Goal: Task Accomplishment & Management: Use online tool/utility

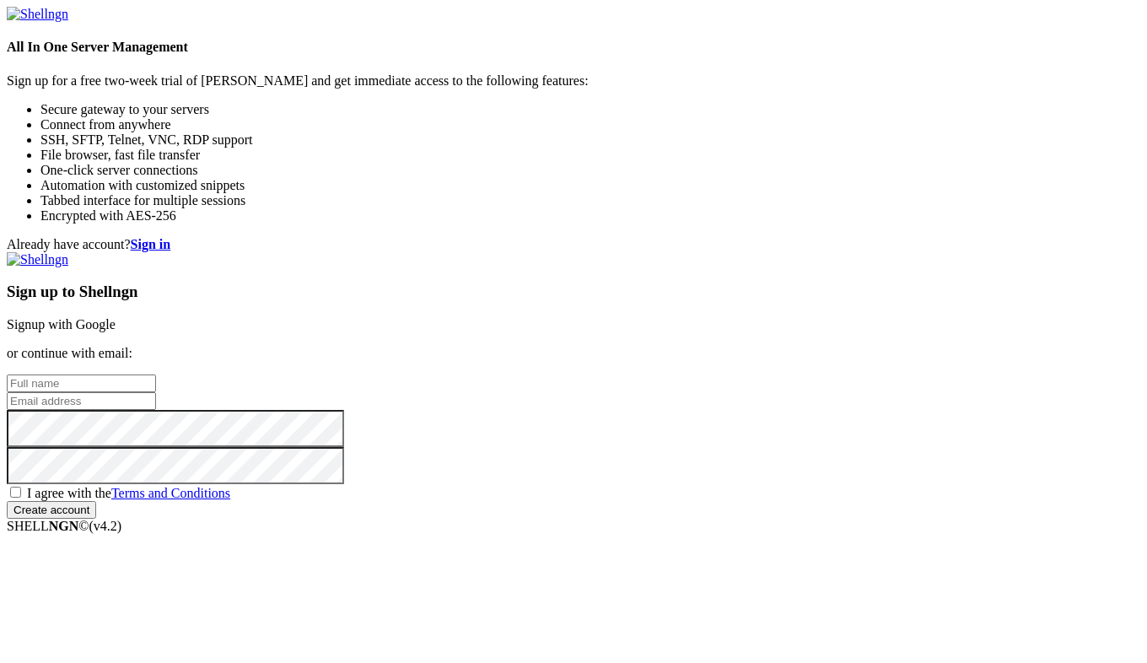
click at [116, 317] on link "Signup with Google" at bounding box center [61, 324] width 109 height 14
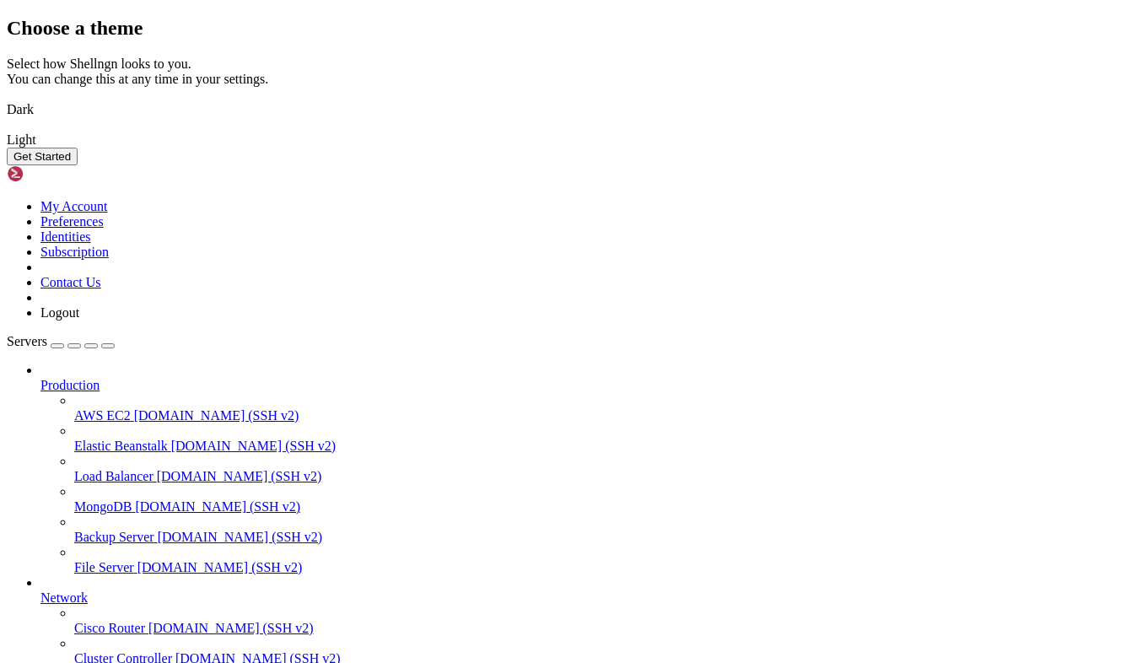
click at [78, 165] on button "Get Started" at bounding box center [42, 157] width 71 height 18
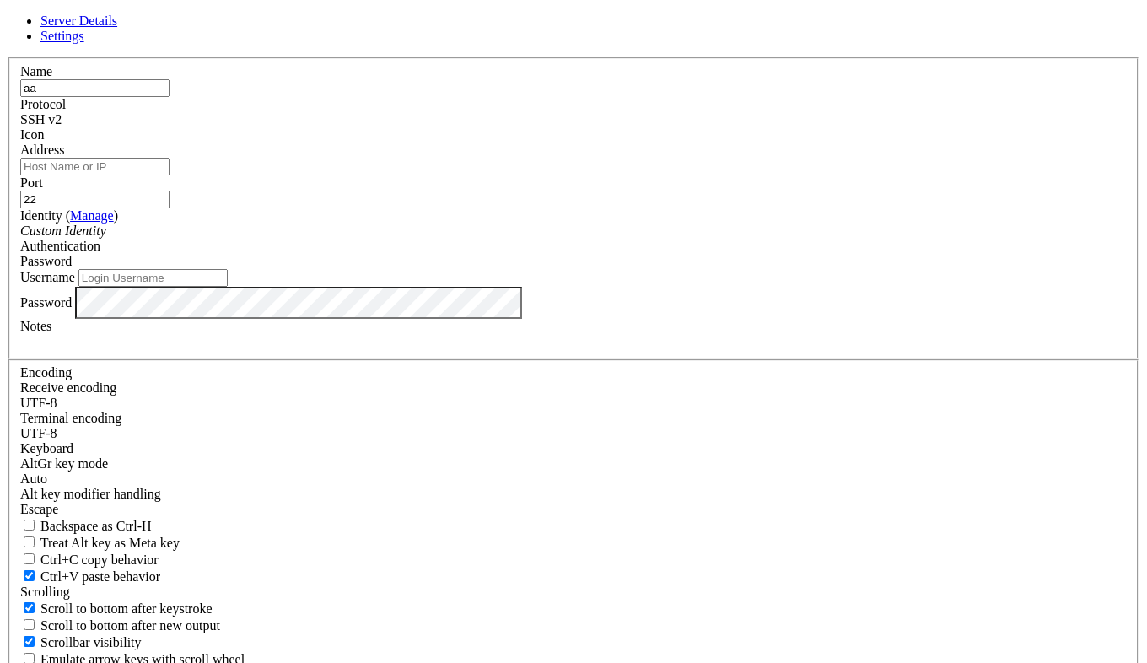
type input "aa"
click at [170, 175] on input "Address" at bounding box center [94, 167] width 149 height 18
paste input "[DOMAIN_NAME]"
type input "[DOMAIN_NAME]"
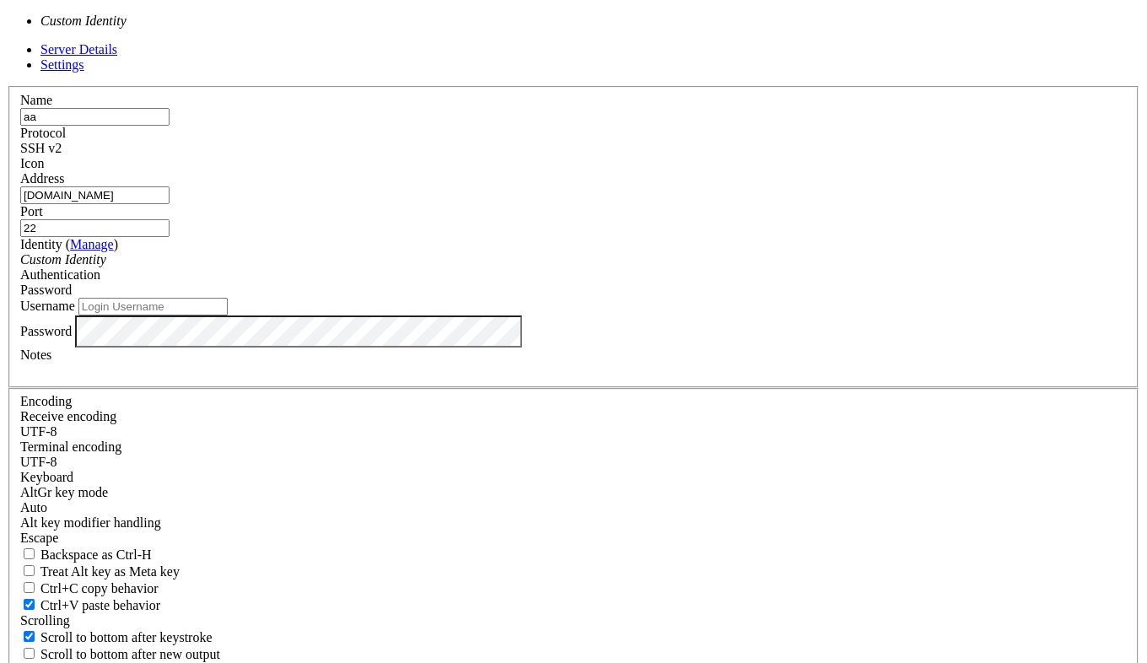
click at [106, 267] on icon "Custom Identity" at bounding box center [63, 259] width 86 height 14
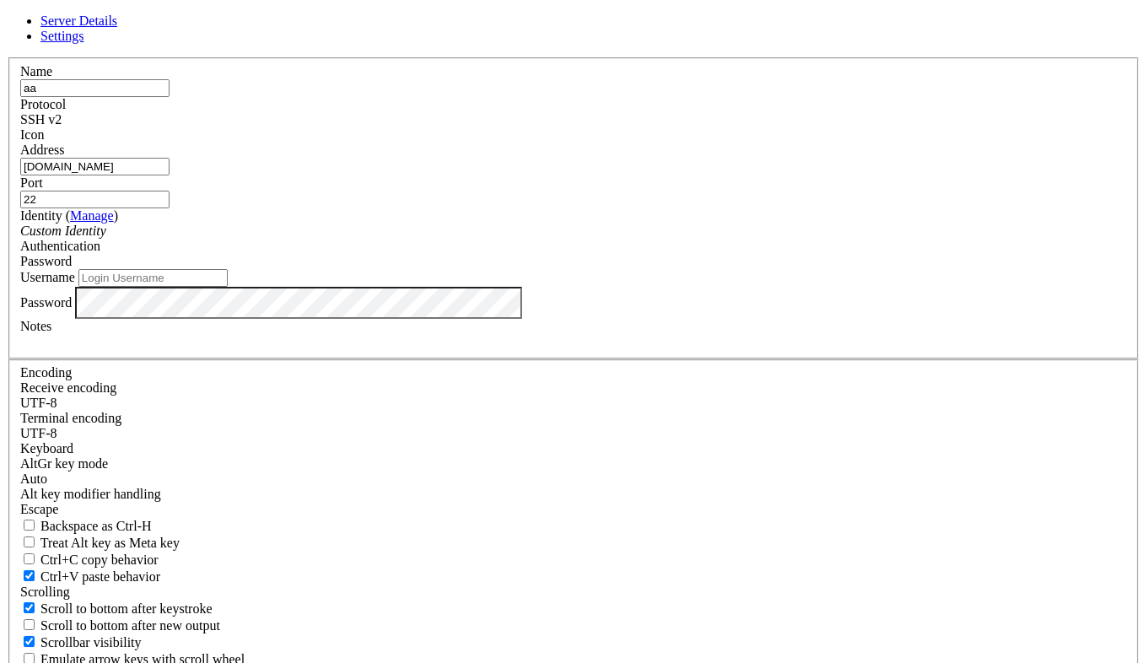
click at [106, 238] on icon "Custom Identity" at bounding box center [63, 231] width 86 height 14
click at [228, 287] on input "Username" at bounding box center [152, 278] width 149 height 18
paste input "a1033434"
type input "a1033434"
drag, startPoint x: 818, startPoint y: 555, endPoint x: 801, endPoint y: 551, distance: 17.4
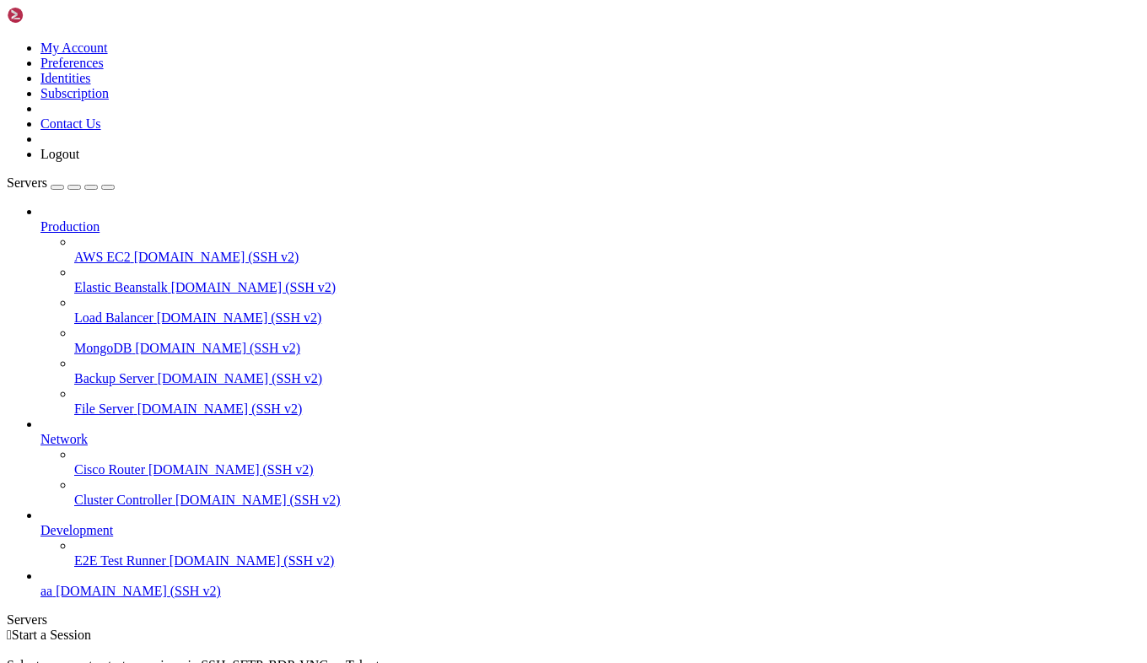
click at [91, 627] on span "Start a Session" at bounding box center [51, 634] width 79 height 14
click at [100, 219] on link "Production" at bounding box center [590, 226] width 1100 height 15
click at [57, 187] on div "button" at bounding box center [57, 187] width 0 height 0
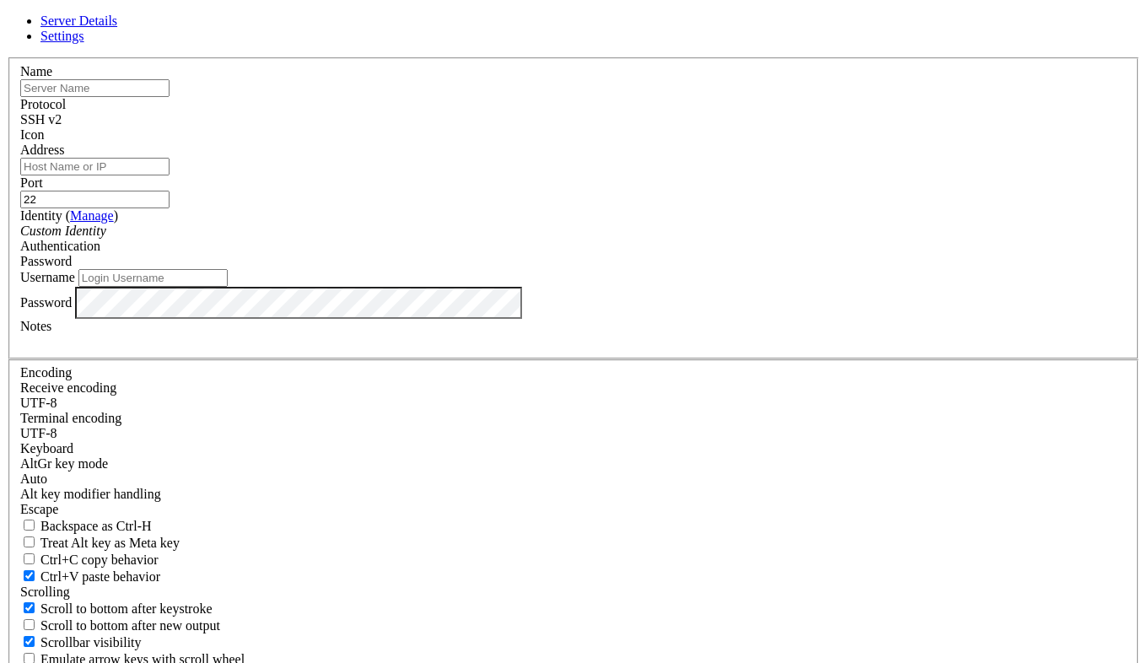
click at [110, 49] on div "Server Details Settings Name Protocol SSH v2 Icon" at bounding box center [574, 361] width 1134 height 697
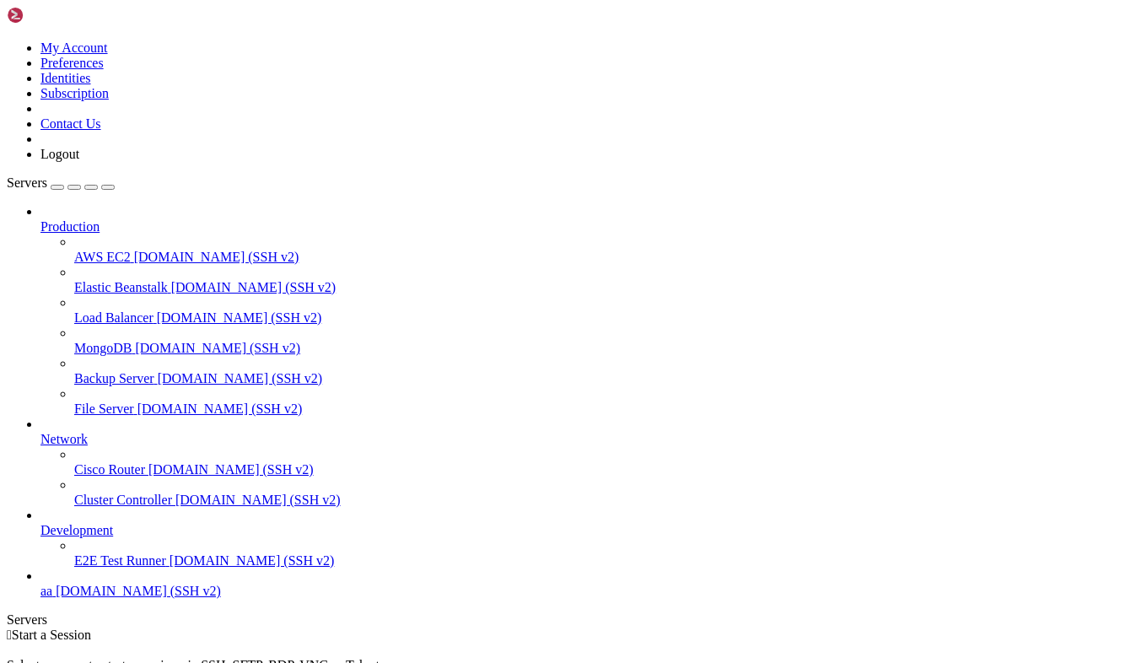
scroll to position [18, 0]
click at [40, 584] on icon at bounding box center [40, 584] width 0 height 0
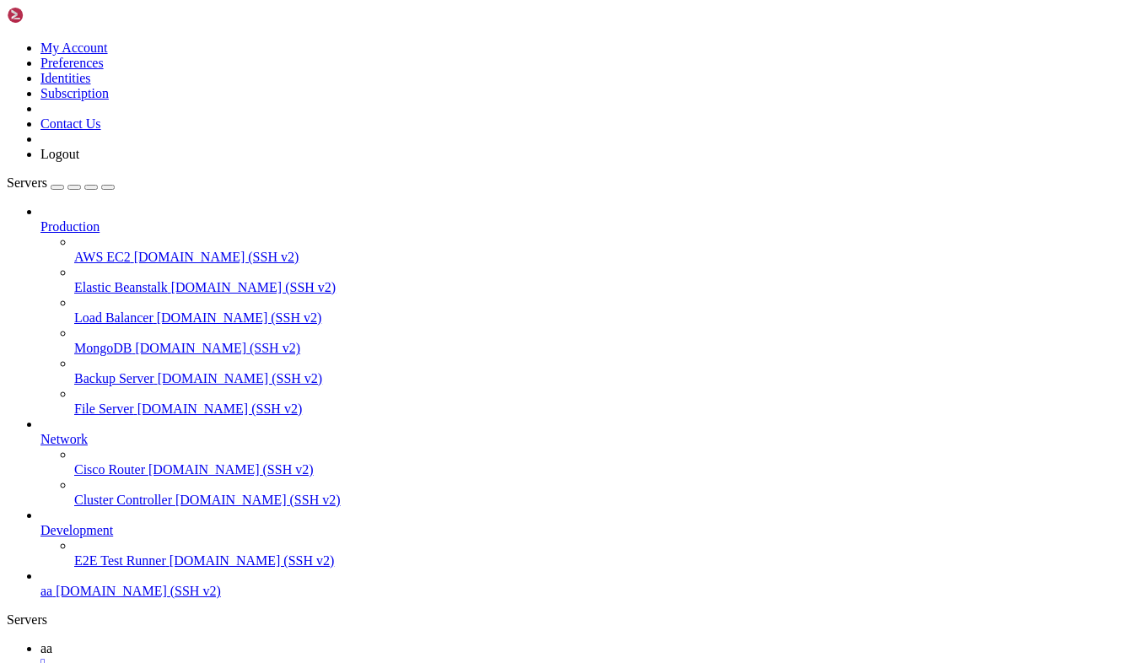
drag, startPoint x: 611, startPoint y: 1161, endPoint x: 540, endPoint y: 1249, distance: 112.8
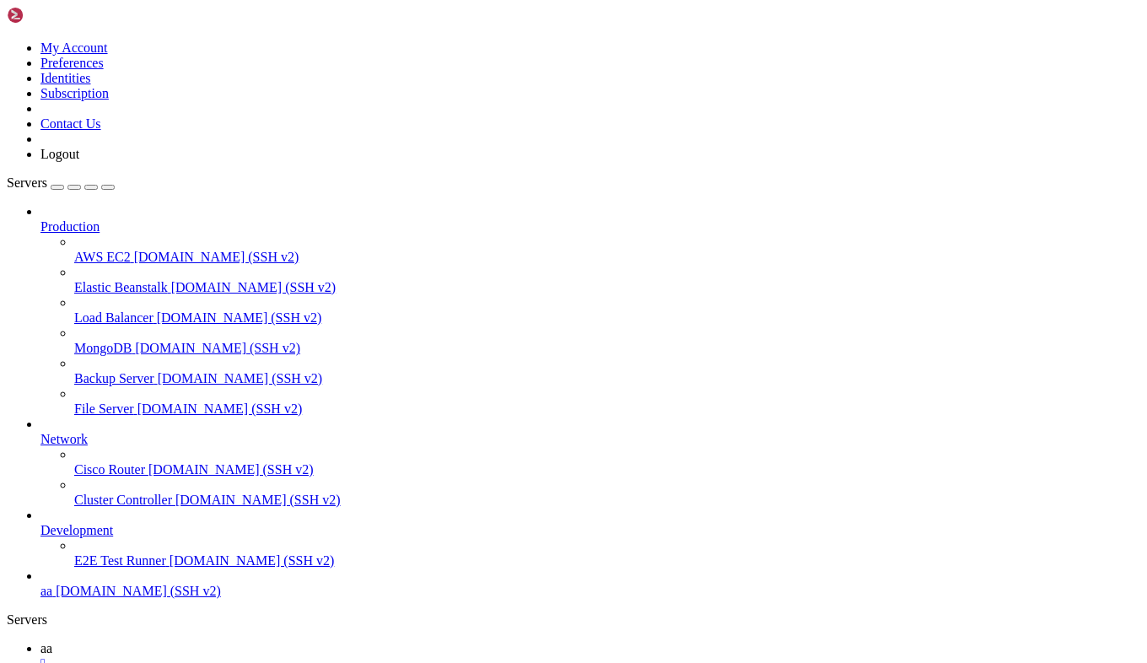
drag, startPoint x: 902, startPoint y: 1036, endPoint x: 911, endPoint y: 985, distance: 51.4
drag, startPoint x: 357, startPoint y: 1207, endPoint x: 307, endPoint y: 1081, distance: 135.2
